Goal: Task Accomplishment & Management: Use online tool/utility

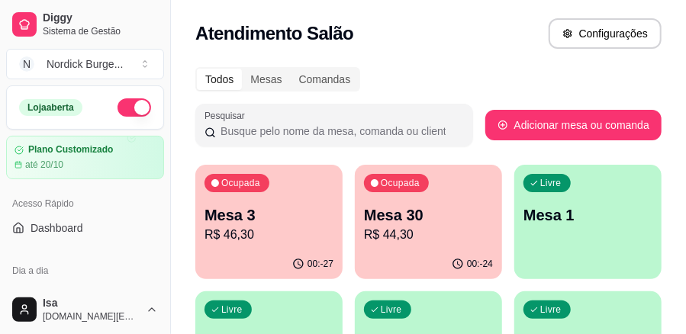
scroll to position [153, 0]
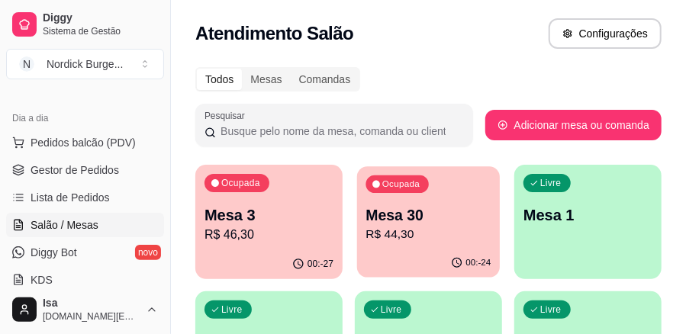
click at [401, 252] on div "00:-24" at bounding box center [428, 263] width 143 height 29
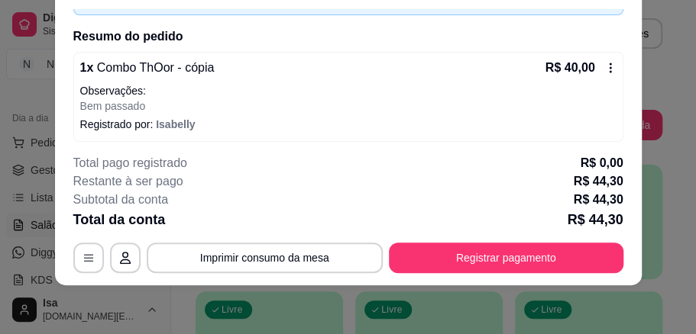
scroll to position [169, 0]
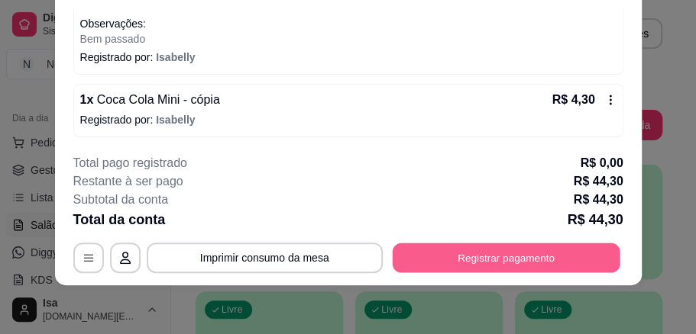
click at [496, 266] on button "Registrar pagamento" at bounding box center [506, 258] width 228 height 30
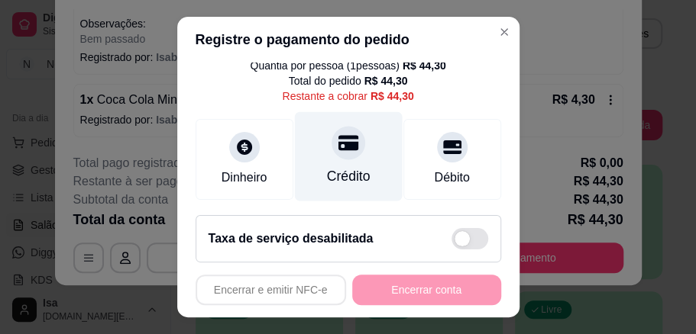
scroll to position [102, 0]
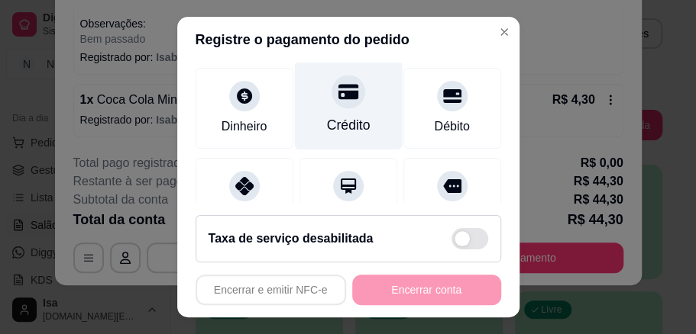
click at [333, 104] on div at bounding box center [348, 92] width 34 height 34
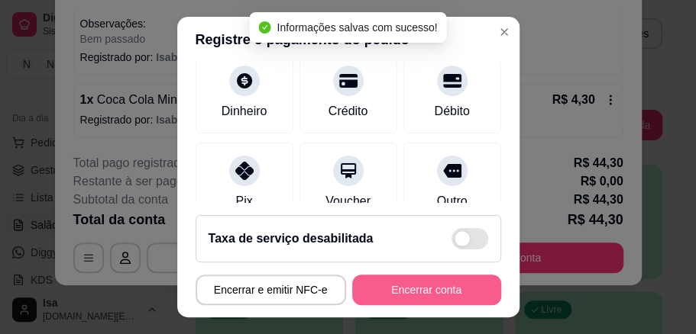
type input "R$ 0,00"
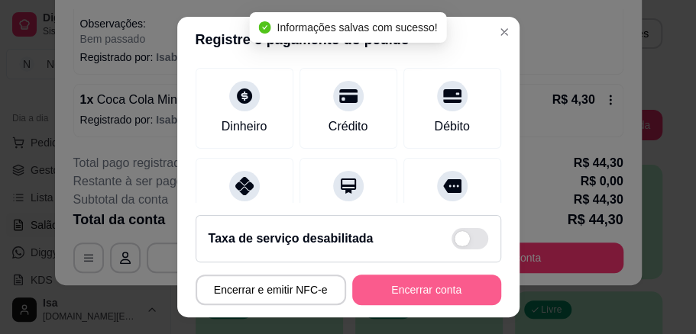
click at [431, 286] on button "Encerrar conta" at bounding box center [426, 290] width 149 height 31
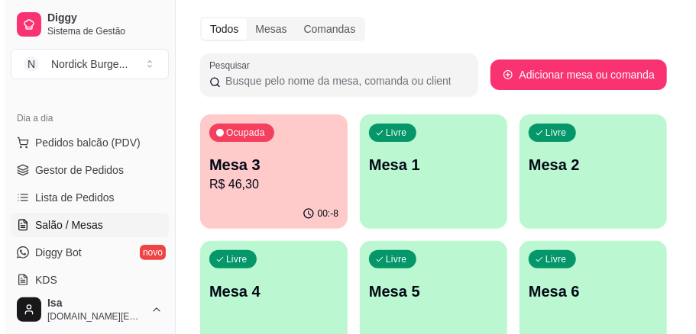
scroll to position [0, 0]
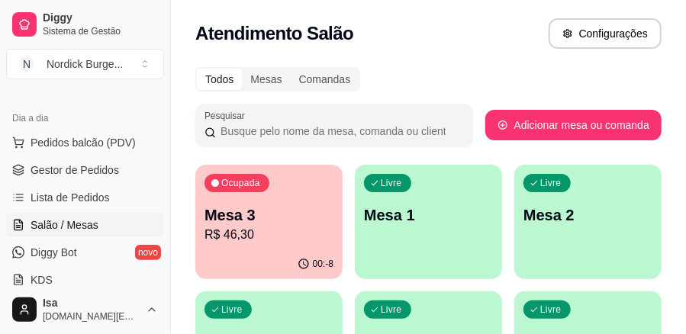
click at [270, 205] on div "Ocupada Mesa 3 R$ 46,30" at bounding box center [268, 207] width 147 height 85
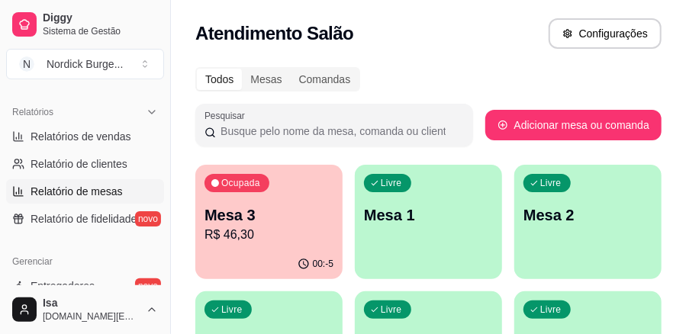
scroll to position [560, 0]
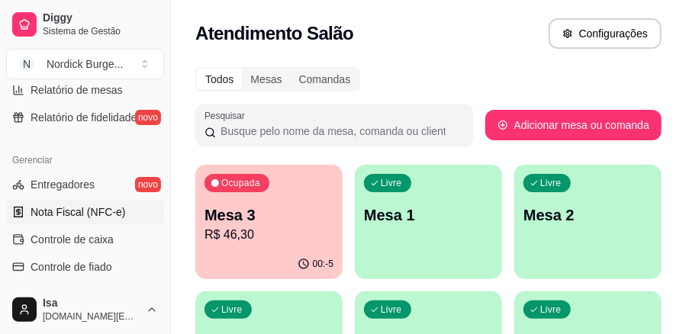
click at [67, 205] on span "Nota Fiscal (NFC-e)" at bounding box center [78, 212] width 95 height 15
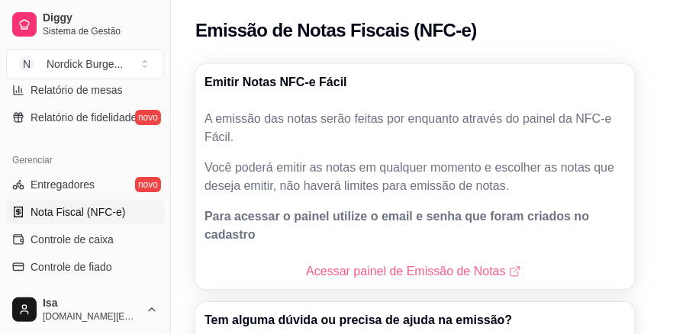
click at [370, 263] on link "Acessar painel de Emissão de Notas" at bounding box center [415, 272] width 218 height 18
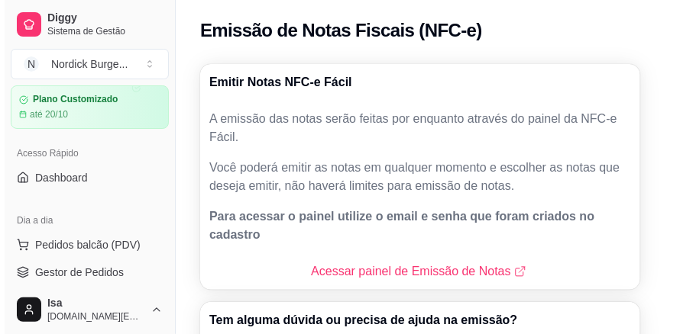
scroll to position [153, 0]
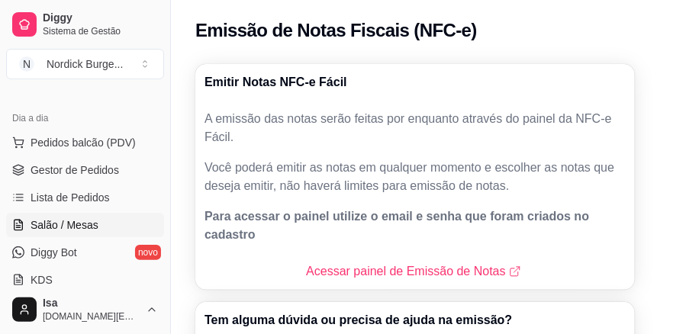
click at [60, 228] on span "Salão / Mesas" at bounding box center [65, 225] width 68 height 15
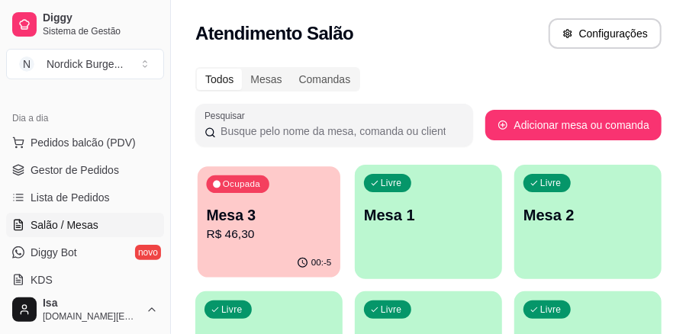
click at [331, 223] on div "Ocupada Mesa 3 R$ 46,30" at bounding box center [269, 207] width 143 height 82
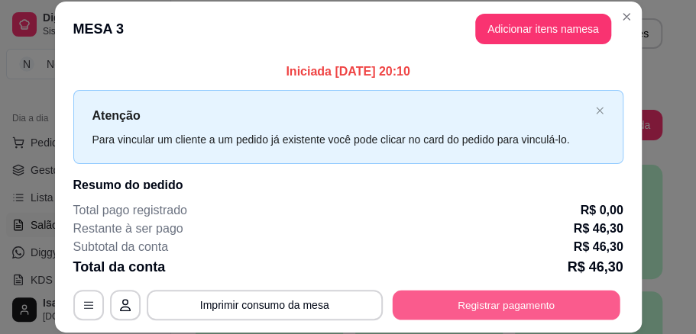
click at [421, 306] on button "Registrar pagamento" at bounding box center [506, 305] width 228 height 30
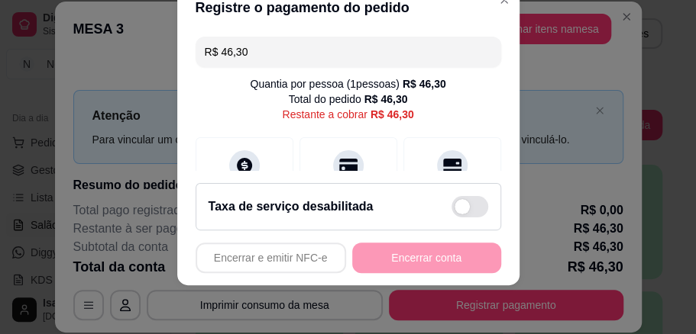
scroll to position [102, 0]
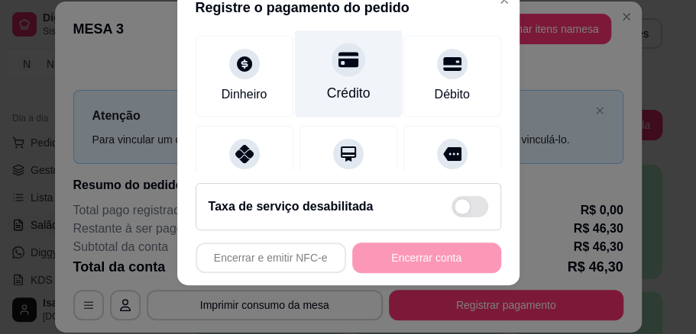
click at [331, 55] on div at bounding box center [348, 60] width 34 height 34
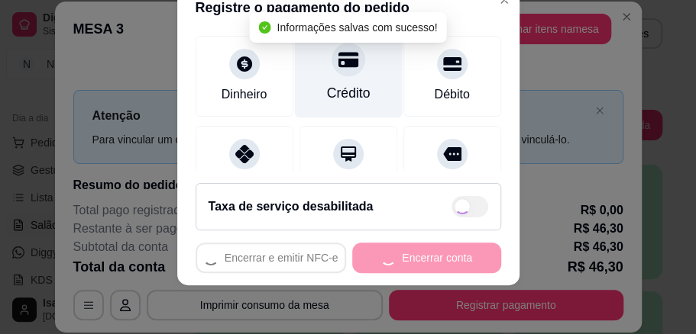
type input "R$ 0,00"
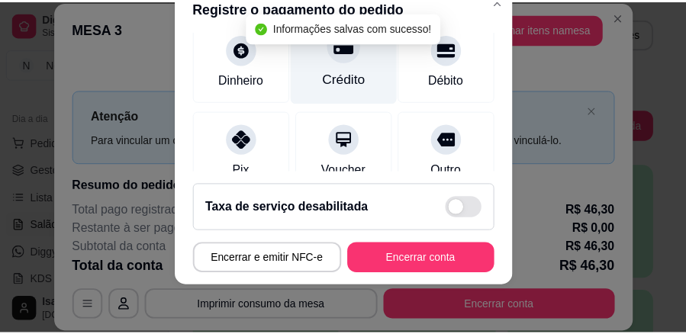
scroll to position [86, 0]
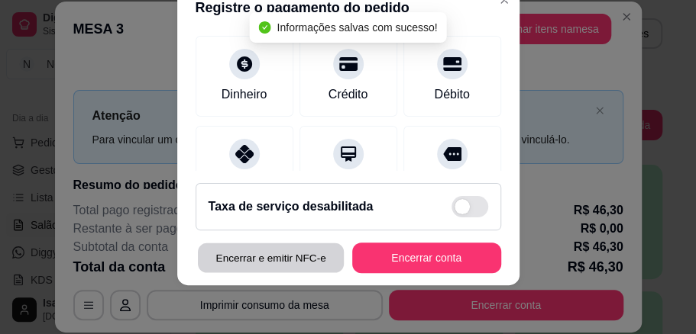
click at [298, 254] on button "Encerrar e emitir NFC-e" at bounding box center [270, 259] width 146 height 30
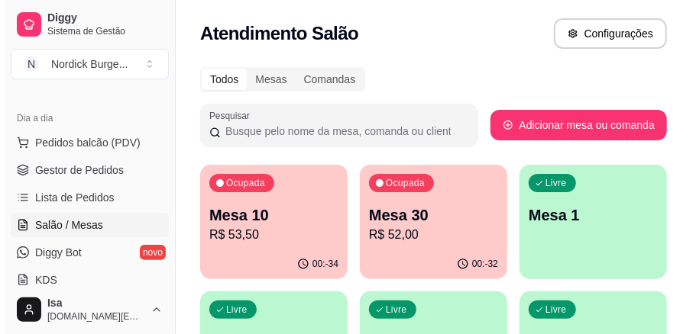
scroll to position [50, 0]
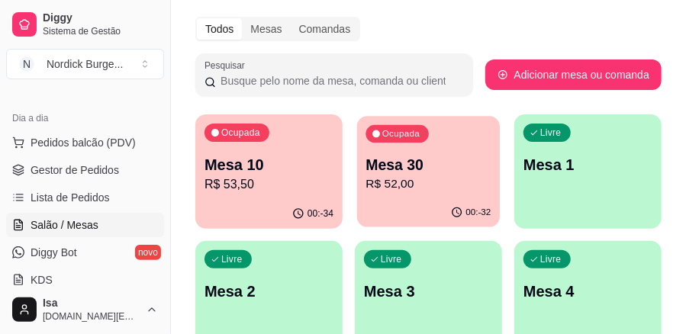
click at [417, 197] on div "Ocupada Mesa 30 R$ 52,00" at bounding box center [428, 157] width 143 height 82
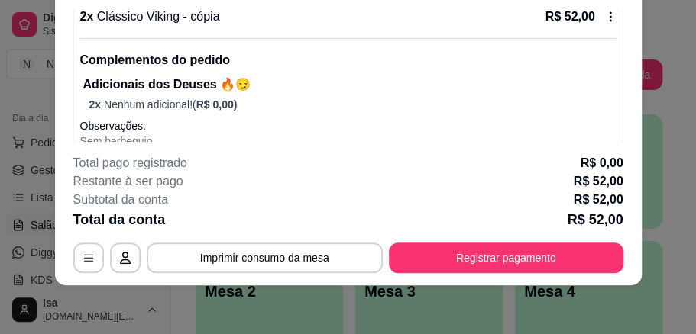
scroll to position [193, 0]
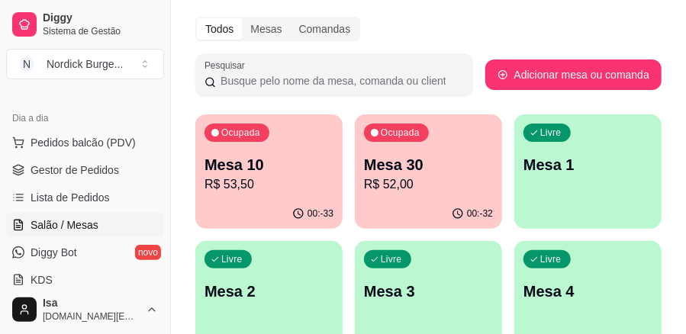
click at [296, 116] on div "Ocupada Mesa 10 R$ 53,50" at bounding box center [268, 157] width 147 height 85
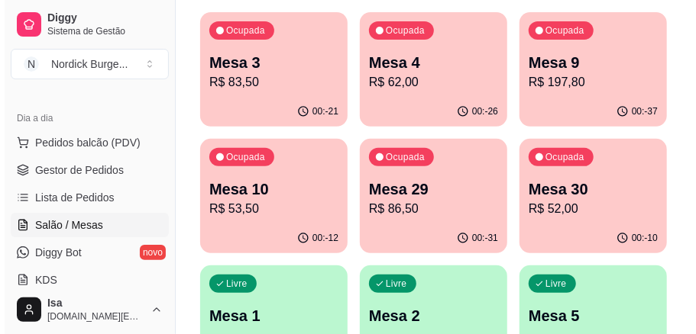
scroll to position [254, 0]
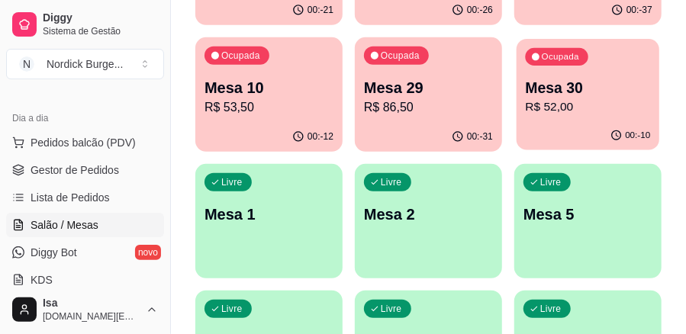
click at [602, 76] on div "Ocupada Mesa 30 R$ 52,00" at bounding box center [588, 80] width 143 height 82
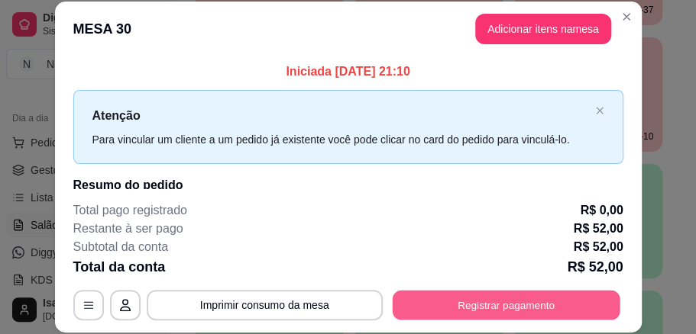
click at [478, 301] on button "Registrar pagamento" at bounding box center [506, 305] width 228 height 30
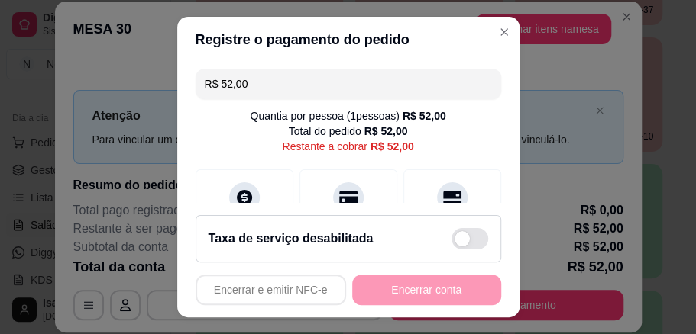
scroll to position [102, 0]
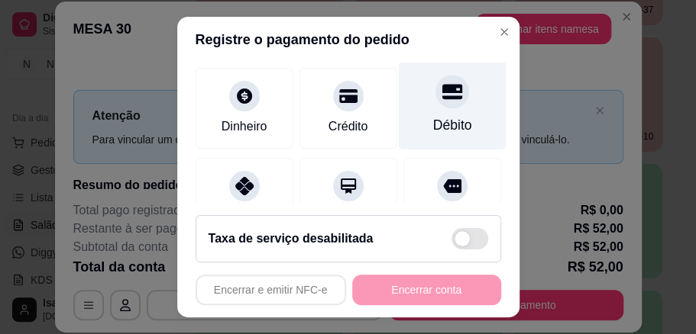
click at [441, 90] on icon at bounding box center [451, 91] width 20 height 15
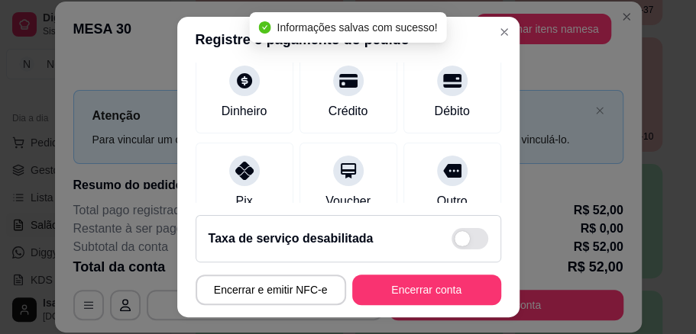
type input "R$ 0,00"
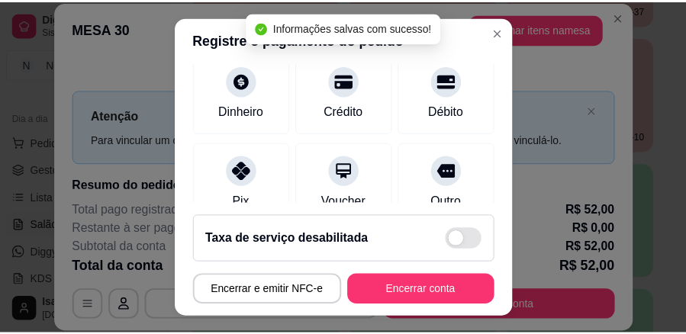
scroll to position [86, 0]
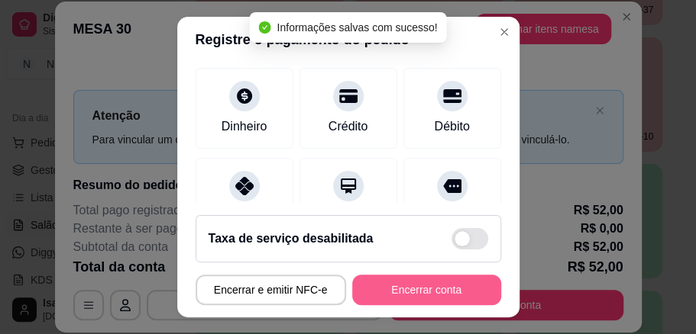
click at [437, 286] on button "Encerrar conta" at bounding box center [426, 290] width 149 height 31
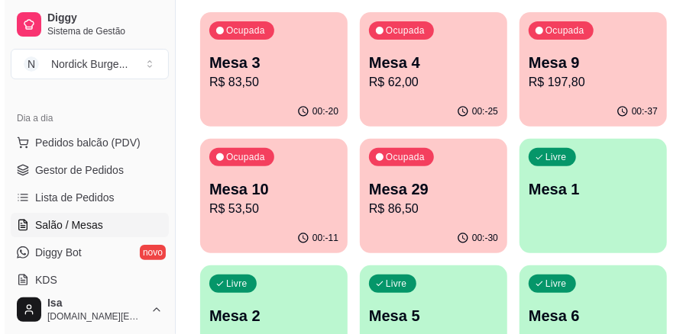
scroll to position [102, 0]
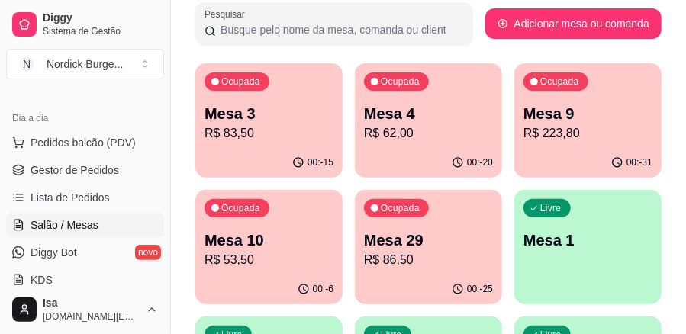
click at [278, 221] on div "Ocupada Mesa 10 R$ 53,50" at bounding box center [268, 232] width 147 height 85
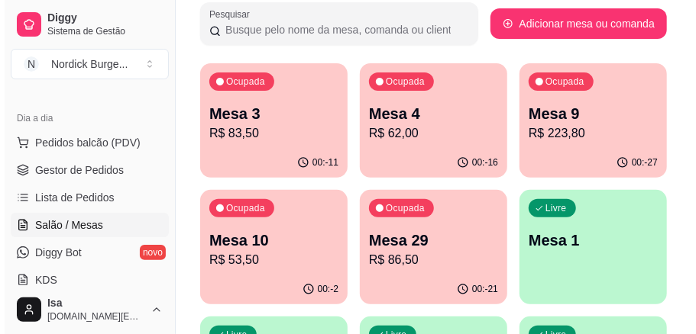
scroll to position [203, 0]
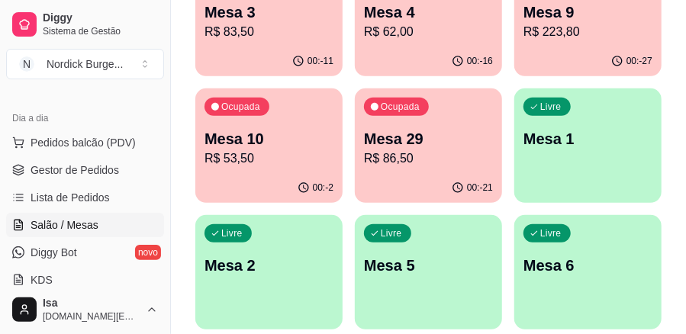
click at [274, 115] on div "Ocupada Mesa 10 R$ 53,50" at bounding box center [268, 131] width 147 height 85
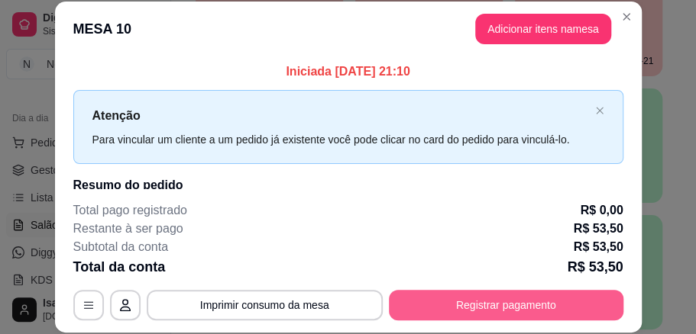
click at [483, 308] on button "Registrar pagamento" at bounding box center [506, 305] width 234 height 31
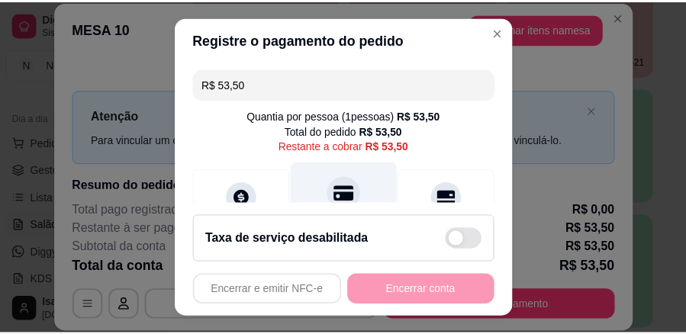
scroll to position [50, 0]
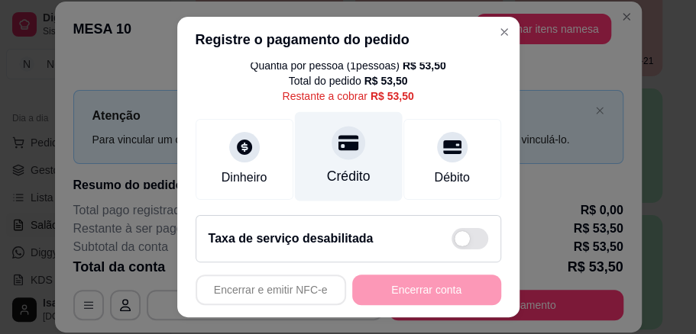
click at [333, 164] on div "Crédito" at bounding box center [348, 156] width 108 height 89
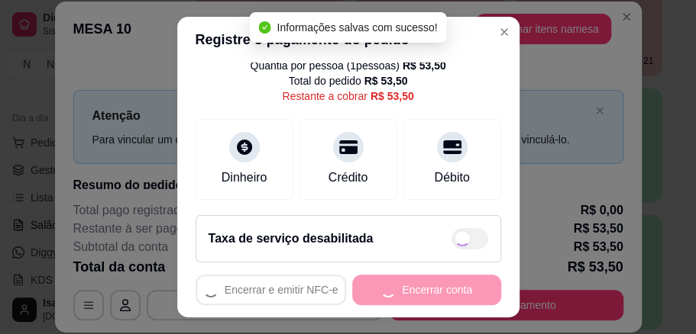
type input "R$ 0,00"
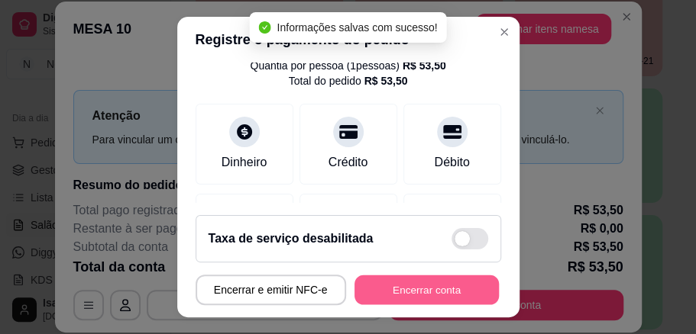
click at [408, 294] on button "Encerrar conta" at bounding box center [426, 291] width 144 height 30
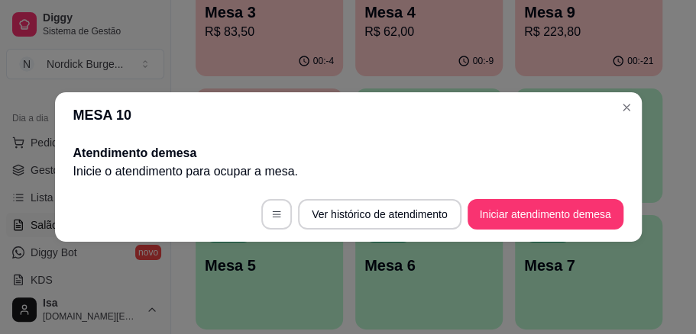
click at [640, 107] on header "MESA 10" at bounding box center [348, 115] width 586 height 46
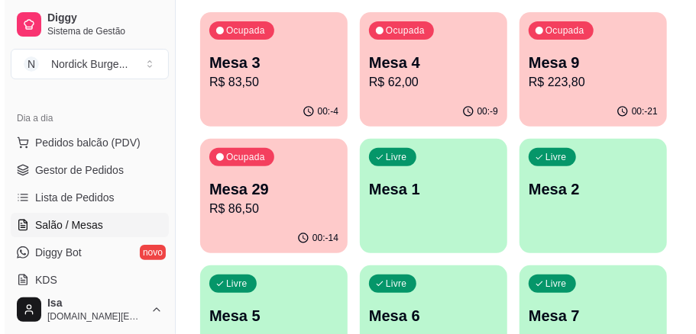
scroll to position [102, 0]
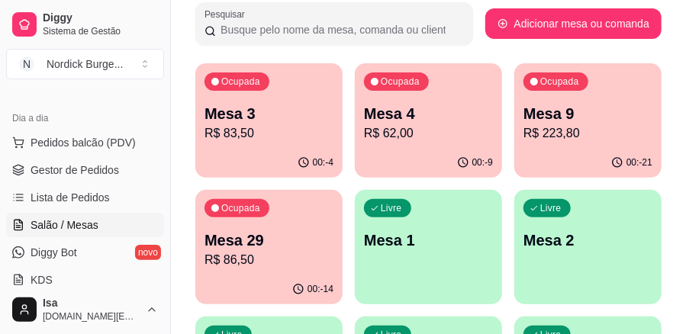
click at [302, 247] on p "Mesa 29" at bounding box center [269, 240] width 129 height 21
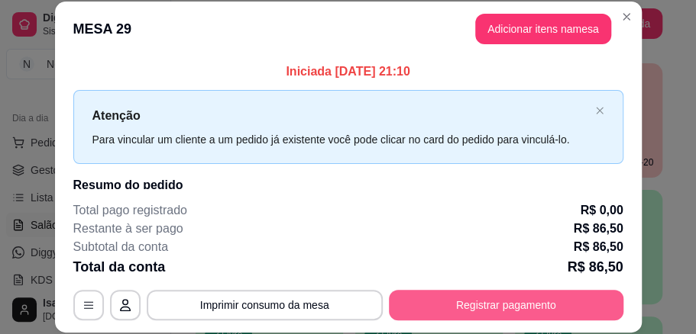
click at [465, 316] on button "Registrar pagamento" at bounding box center [506, 305] width 234 height 31
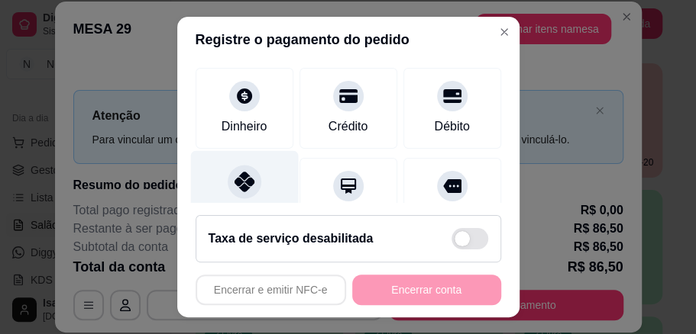
click at [234, 189] on icon at bounding box center [244, 182] width 20 height 20
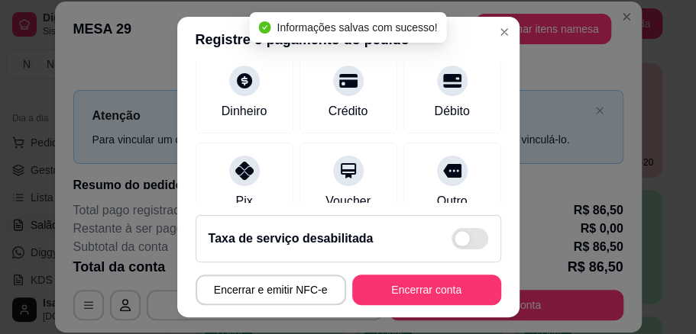
type input "R$ 0,00"
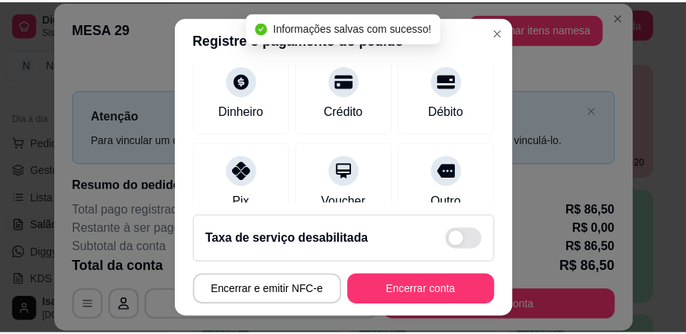
scroll to position [86, 0]
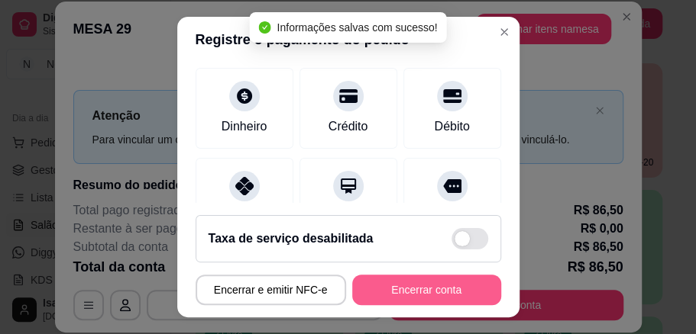
click at [441, 282] on button "Encerrar conta" at bounding box center [426, 290] width 149 height 31
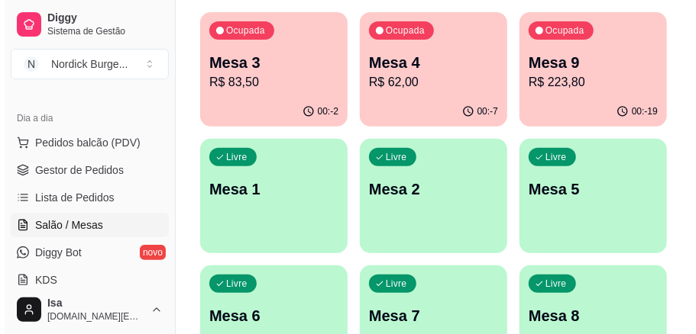
scroll to position [0, 0]
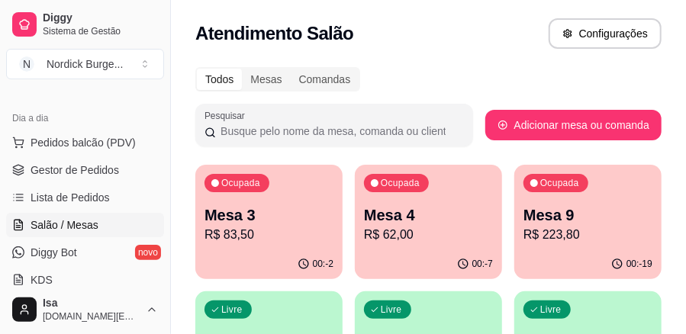
click at [291, 228] on p "R$ 83,50" at bounding box center [269, 235] width 129 height 18
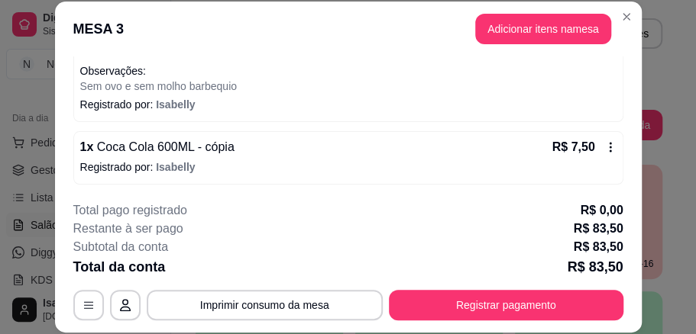
scroll to position [47, 0]
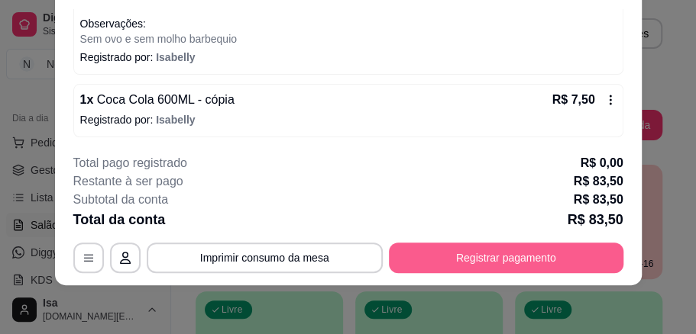
click at [507, 257] on button "Registrar pagamento" at bounding box center [506, 258] width 234 height 31
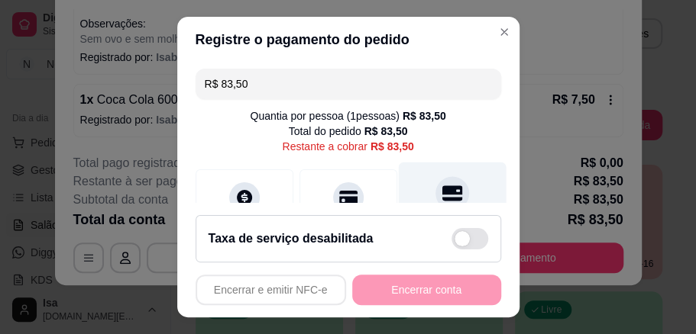
click at [441, 199] on icon at bounding box center [451, 193] width 20 height 15
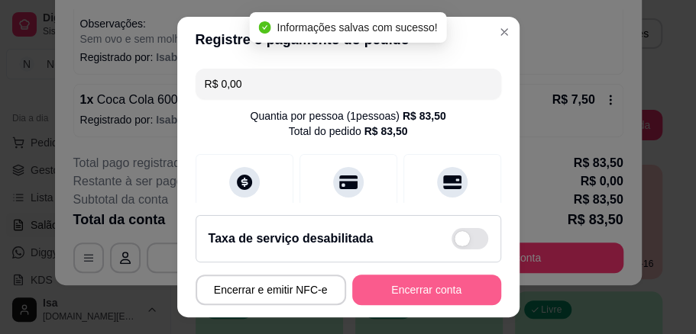
type input "R$ 0,00"
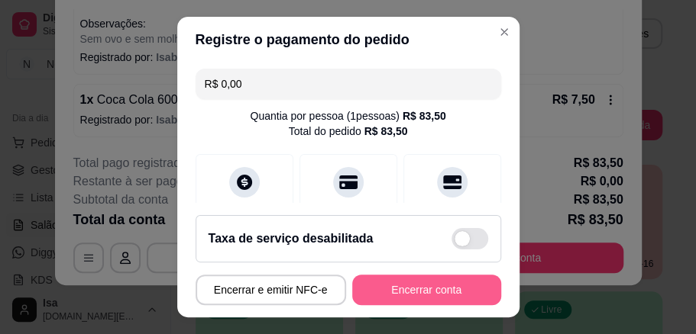
click at [438, 291] on button "Encerrar conta" at bounding box center [426, 290] width 149 height 31
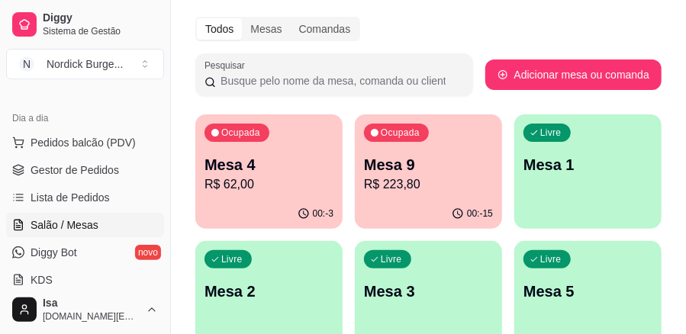
scroll to position [102, 0]
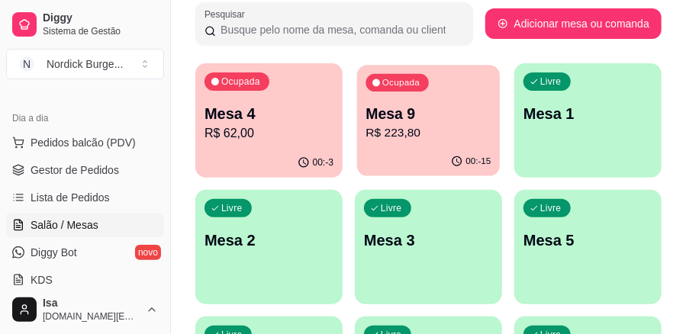
click at [403, 101] on div "Ocupada Mesa 9 R$ 223,80" at bounding box center [428, 106] width 143 height 82
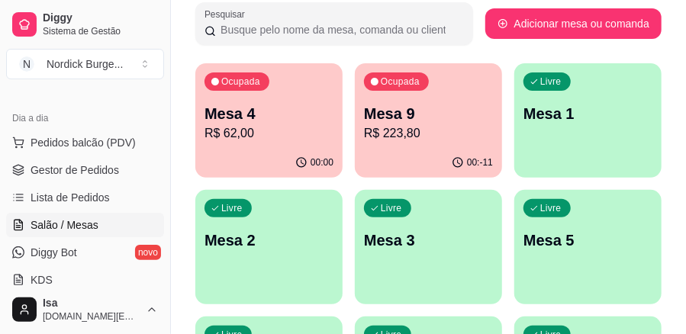
click at [273, 130] on p "R$ 62,00" at bounding box center [269, 133] width 129 height 18
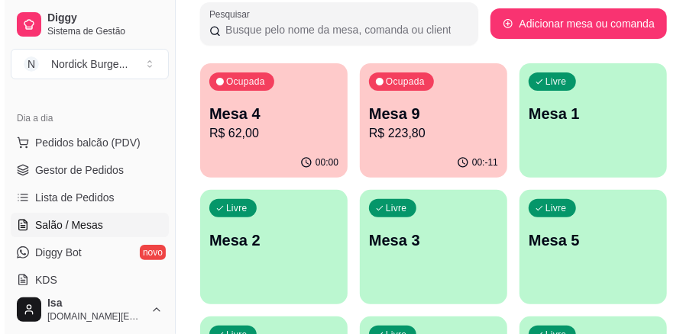
scroll to position [0, 0]
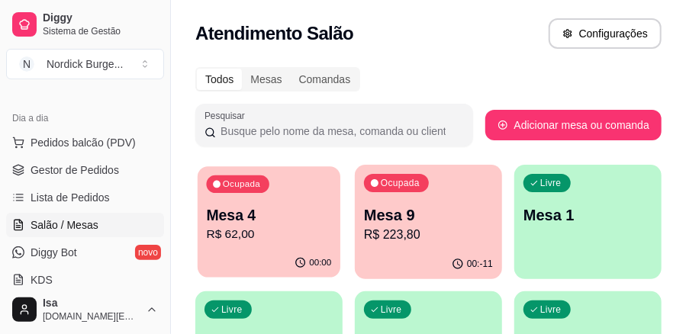
click at [271, 205] on p "Mesa 4" at bounding box center [269, 215] width 125 height 21
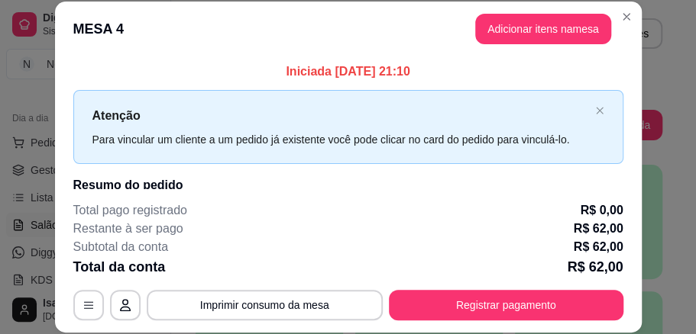
scroll to position [47, 0]
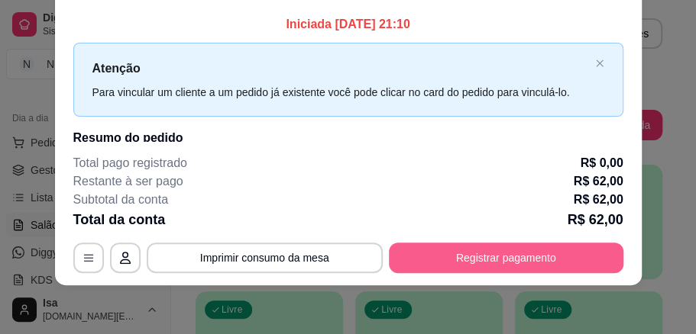
click at [472, 249] on button "Registrar pagamento" at bounding box center [506, 258] width 234 height 31
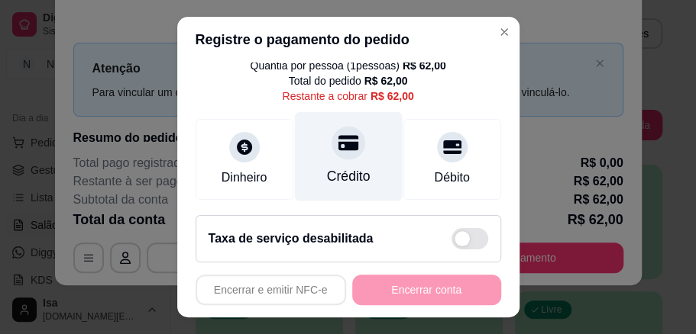
scroll to position [102, 0]
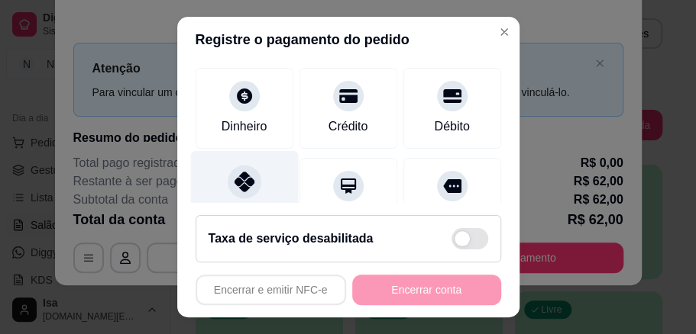
click at [234, 180] on icon at bounding box center [244, 182] width 20 height 20
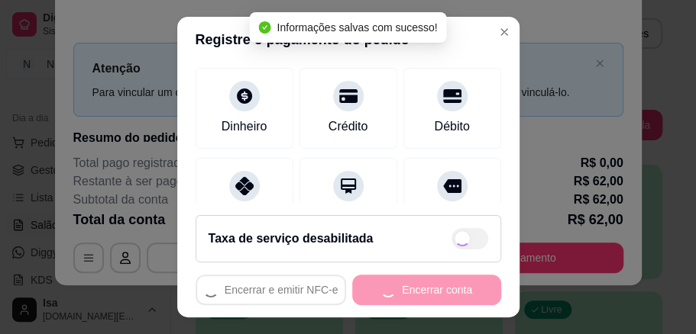
type input "R$ 0,00"
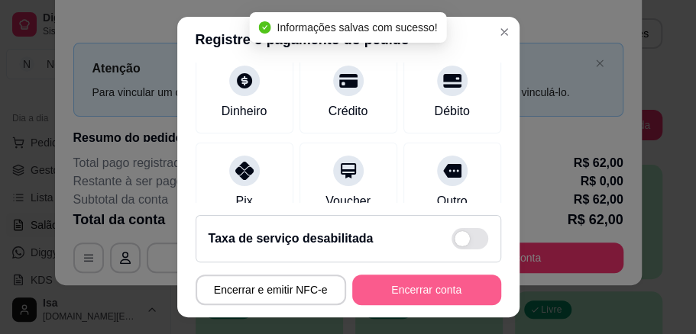
scroll to position [86, 0]
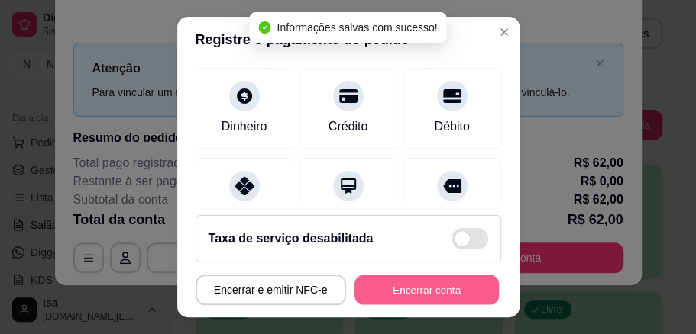
click at [432, 279] on button "Encerrar conta" at bounding box center [426, 291] width 144 height 30
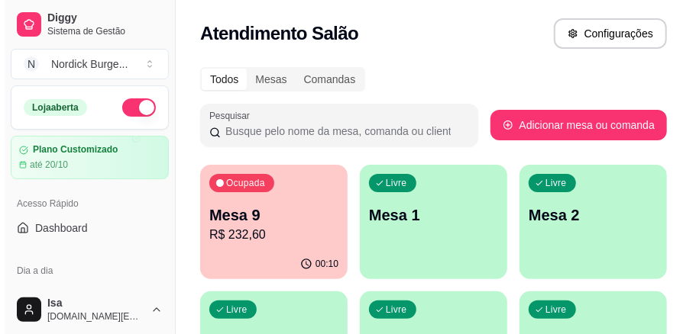
scroll to position [50, 0]
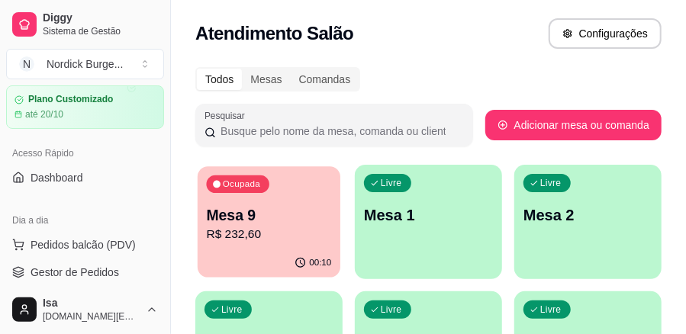
click at [317, 190] on div "Ocupada Mesa 9 R$ 232,60" at bounding box center [269, 207] width 143 height 82
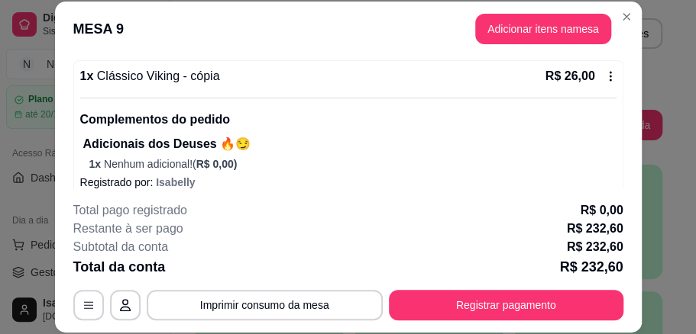
scroll to position [788, 0]
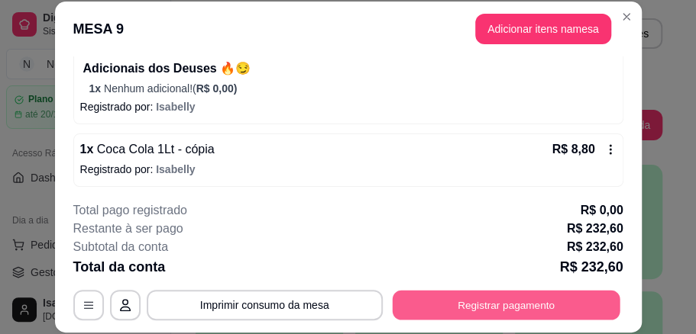
click at [527, 310] on button "Registrar pagamento" at bounding box center [506, 305] width 228 height 30
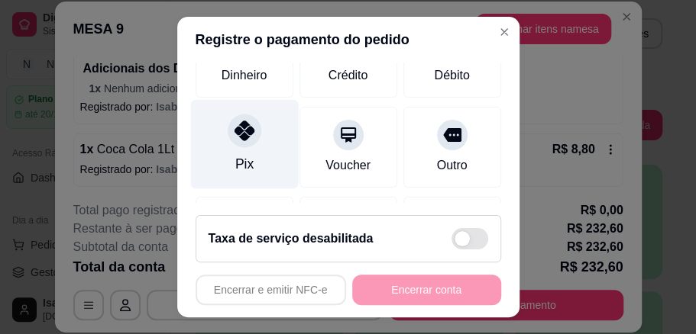
scroll to position [102, 0]
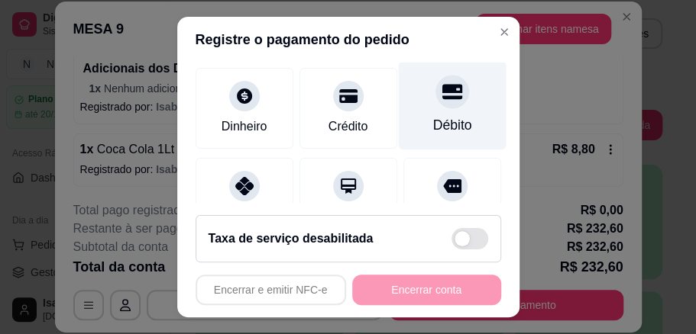
click at [441, 99] on icon at bounding box center [451, 91] width 20 height 15
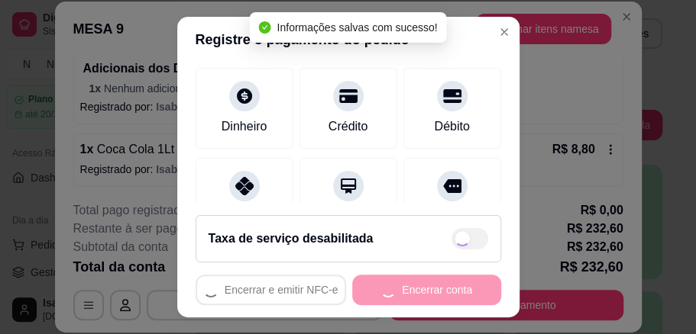
type input "R$ 0,00"
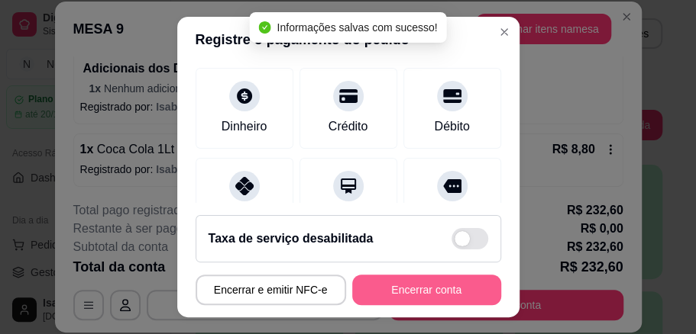
click at [437, 286] on button "Encerrar conta" at bounding box center [426, 290] width 149 height 31
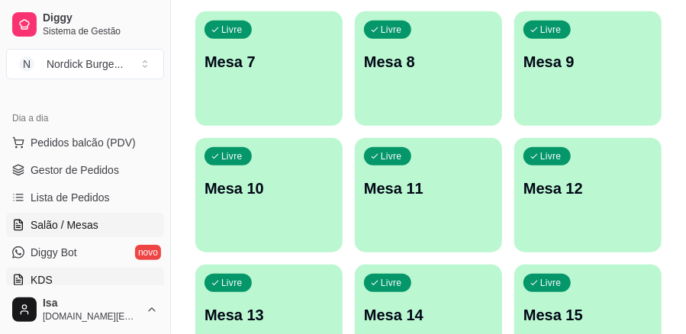
scroll to position [203, 0]
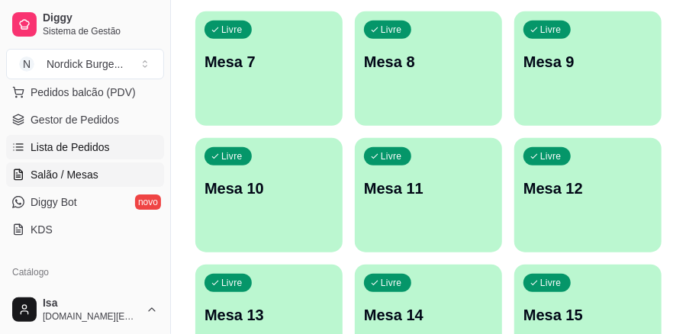
click at [94, 151] on span "Lista de Pedidos" at bounding box center [70, 147] width 79 height 15
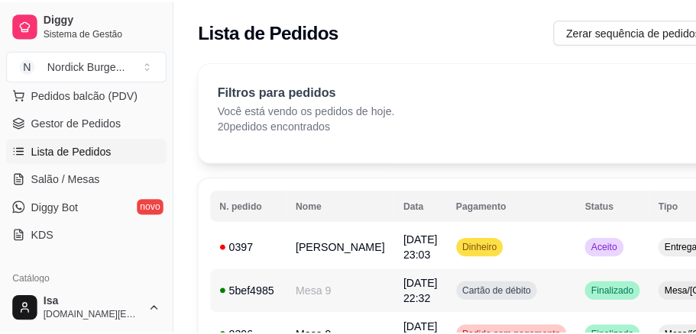
scroll to position [50, 0]
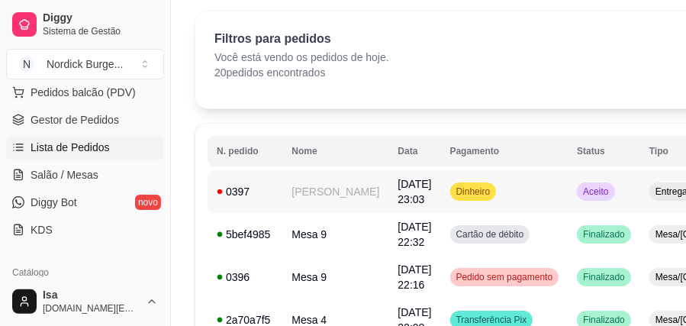
click at [472, 191] on td "Dinheiro" at bounding box center [505, 191] width 128 height 43
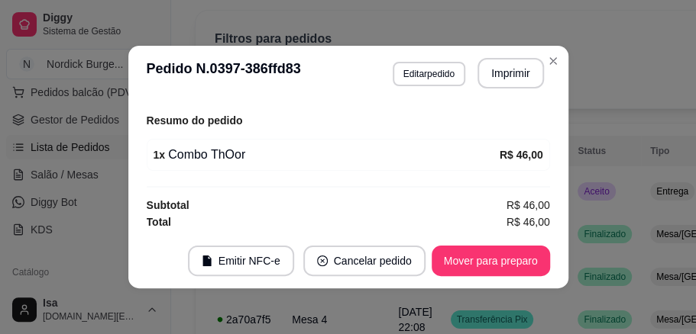
scroll to position [3, 0]
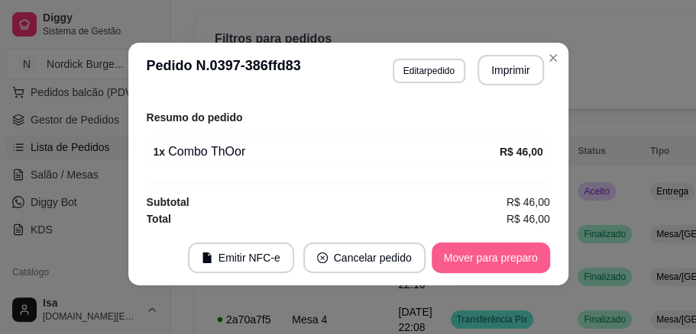
click at [447, 261] on button "Mover para preparo" at bounding box center [490, 258] width 118 height 31
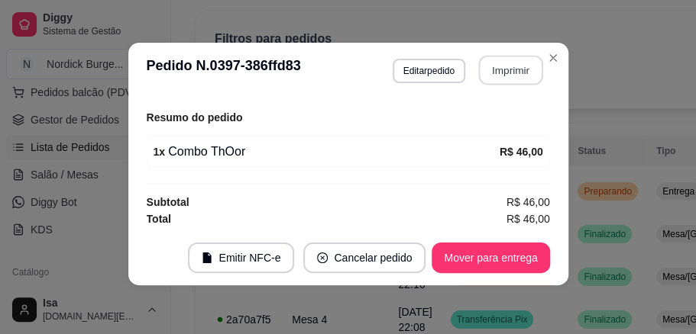
click at [495, 63] on button "Imprimir" at bounding box center [510, 71] width 64 height 30
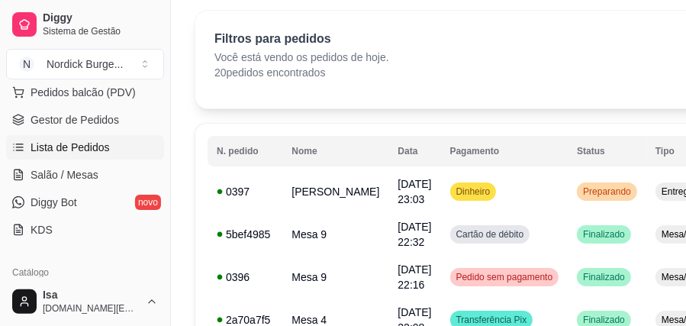
scroll to position [0, 0]
